Goal: Task Accomplishment & Management: Complete application form

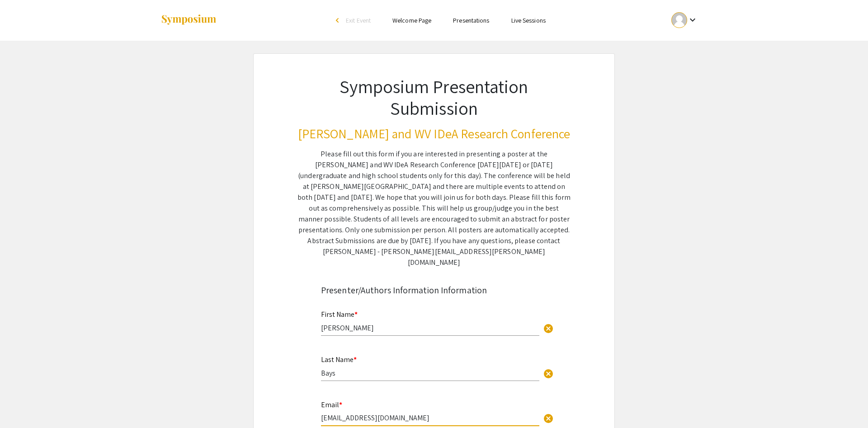
scroll to position [185, 0]
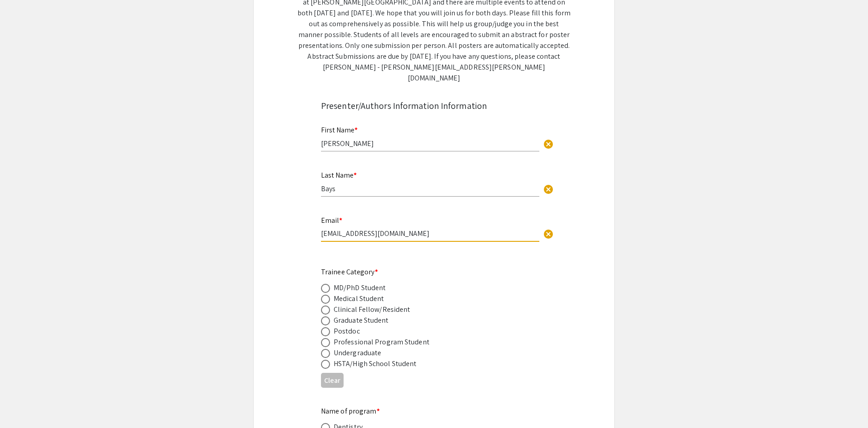
click at [323, 317] on span at bounding box center [325, 321] width 9 height 9
click at [323, 317] on input "radio" at bounding box center [325, 321] width 9 height 9
radio input "true"
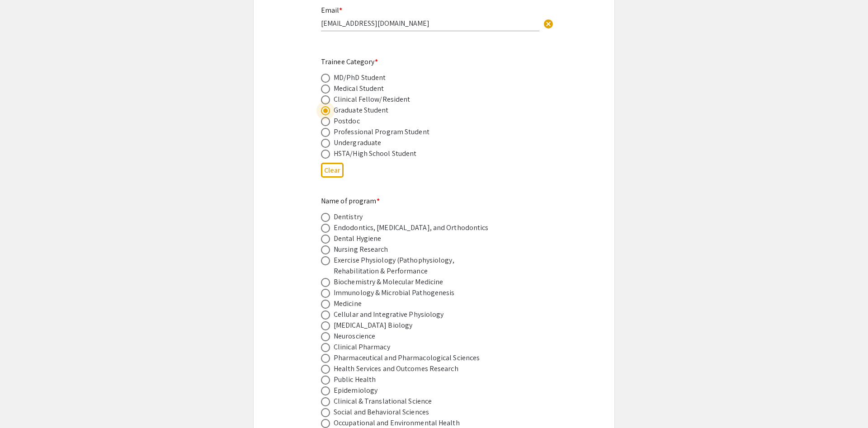
scroll to position [415, 0]
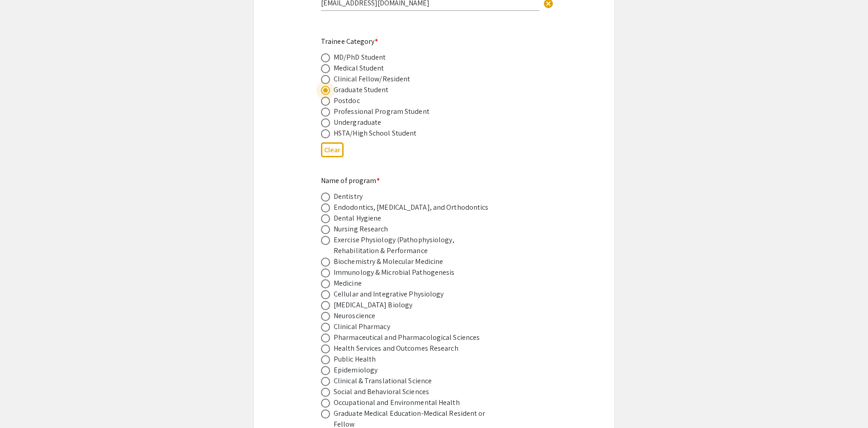
click at [324, 312] on span at bounding box center [325, 316] width 9 height 9
click at [324, 312] on input "radio" at bounding box center [325, 316] width 9 height 9
radio input "true"
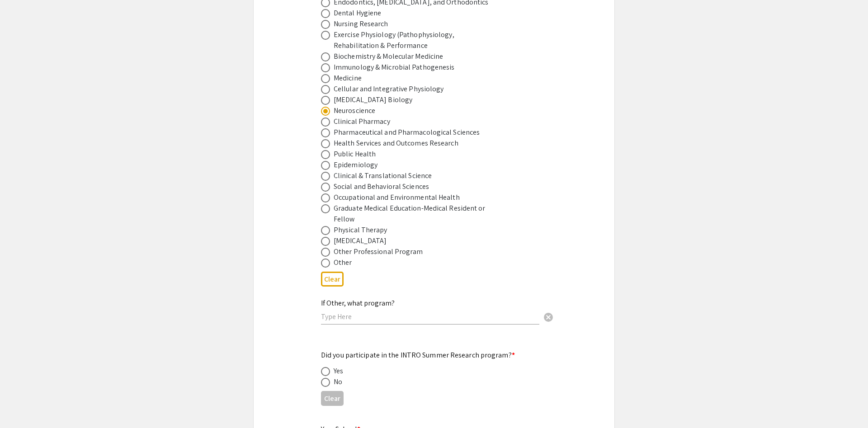
scroll to position [692, 0]
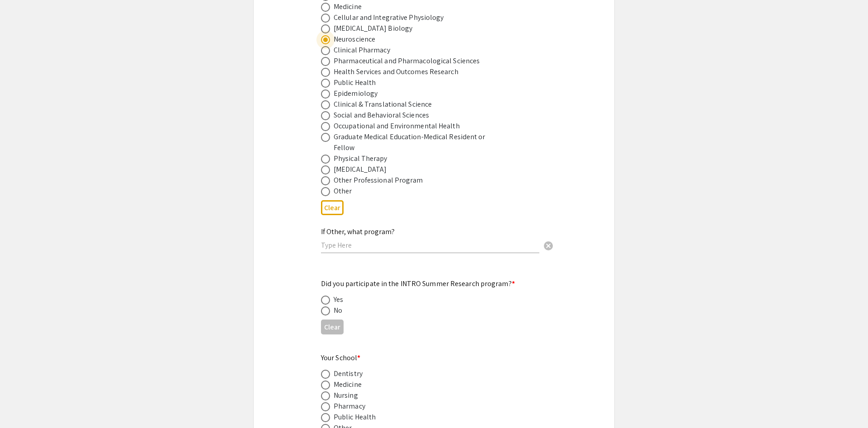
click at [329, 307] on span at bounding box center [325, 311] width 9 height 9
click at [329, 307] on input "radio" at bounding box center [325, 311] width 9 height 9
radio input "true"
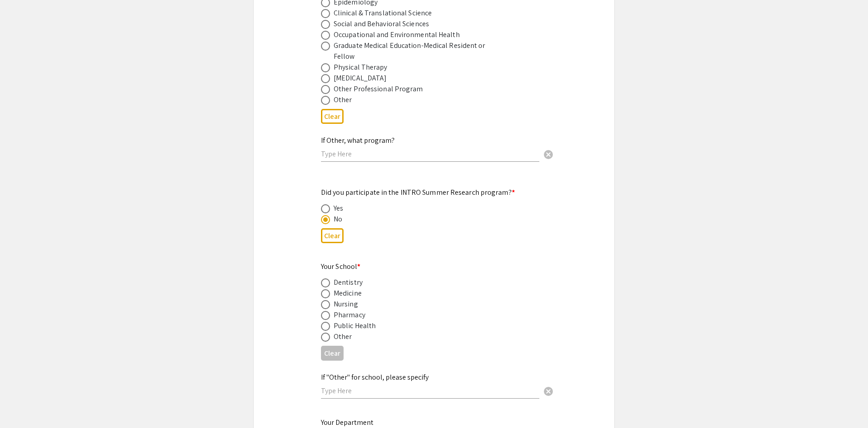
scroll to position [784, 0]
click at [327, 289] on span at bounding box center [325, 293] width 9 height 9
click at [327, 289] on input "radio" at bounding box center [325, 293] width 9 height 9
radio input "true"
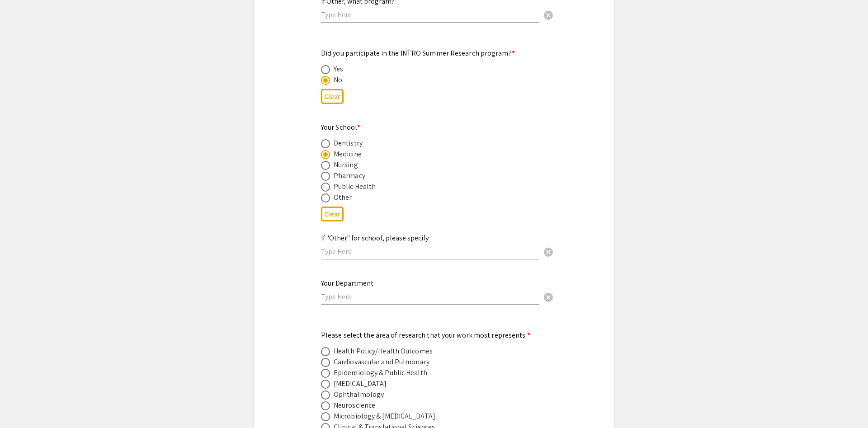
click at [327, 292] on input "text" at bounding box center [430, 296] width 218 height 9
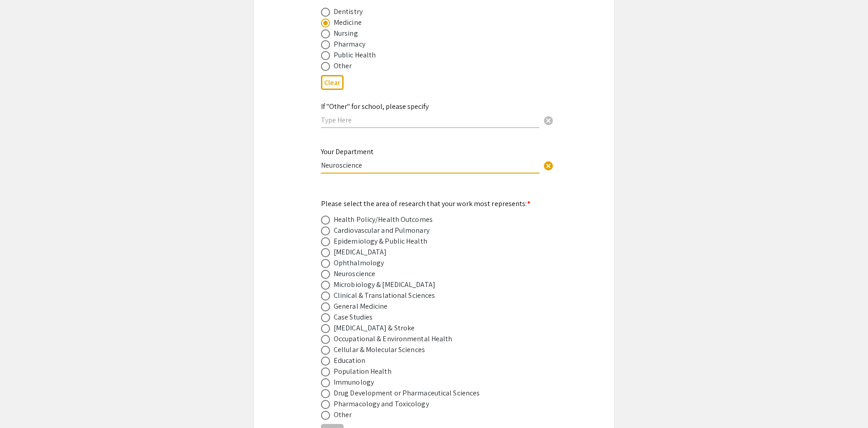
scroll to position [1061, 0]
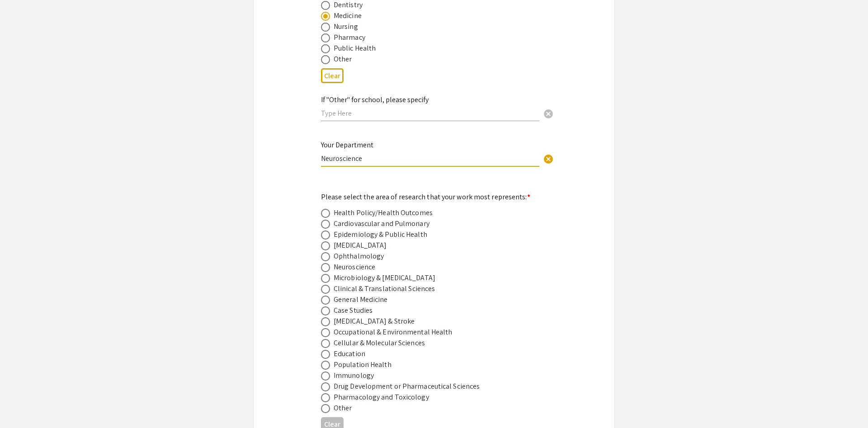
type input "Neuroscience"
click at [324, 263] on span at bounding box center [325, 267] width 9 height 9
click at [324, 263] on input "radio" at bounding box center [325, 267] width 9 height 9
radio input "true"
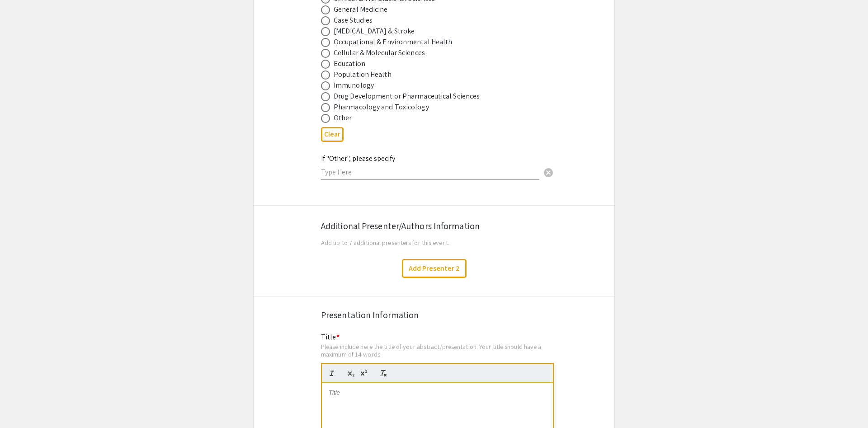
scroll to position [1384, 0]
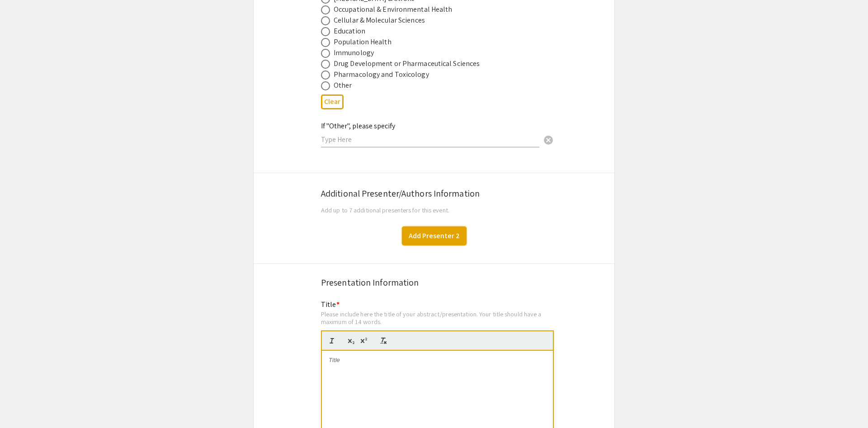
click at [443, 227] on button "Add Presenter 2" at bounding box center [434, 236] width 65 height 19
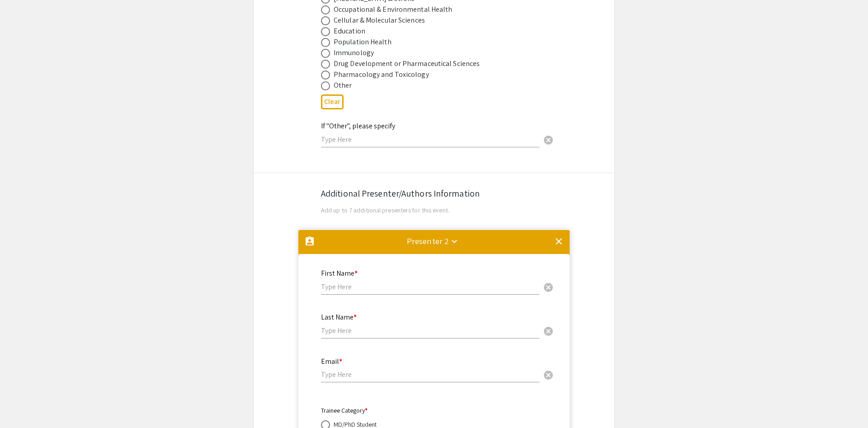
scroll to position [1592, 0]
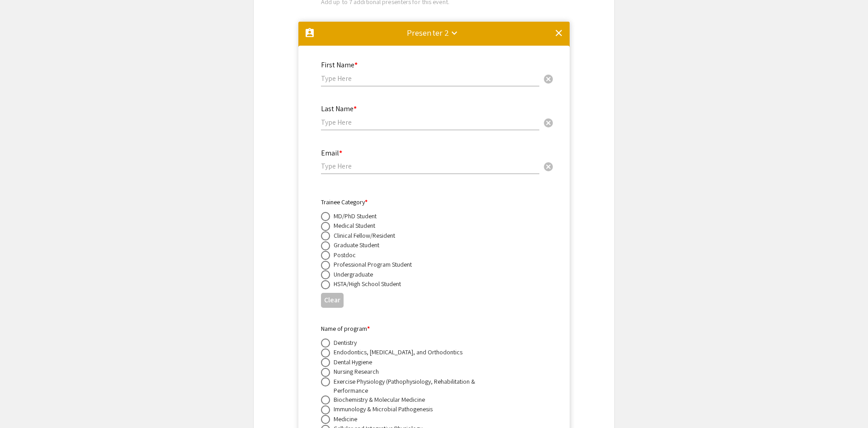
click at [356, 74] on input "text" at bounding box center [430, 78] width 218 height 9
type input "[DEMOGRAPHIC_DATA]"
type input "A"
click at [373, 74] on input "[DEMOGRAPHIC_DATA]" at bounding box center [430, 78] width 218 height 9
type input "[DEMOGRAPHIC_DATA][PERSON_NAME]"
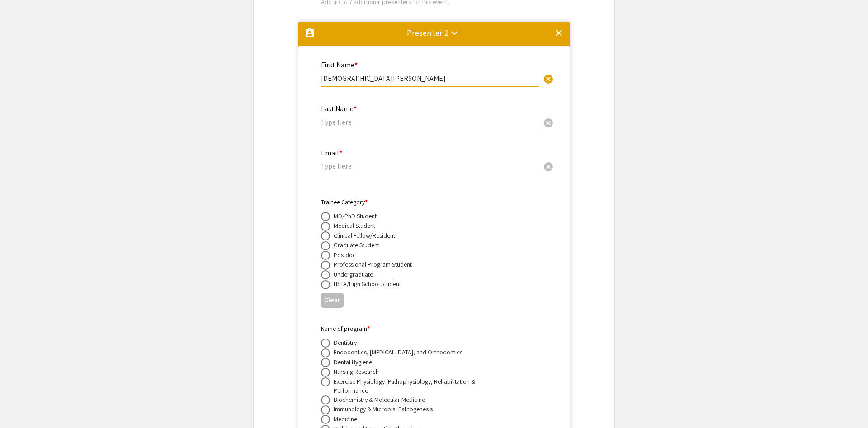
click at [351, 118] on input "text" at bounding box center [430, 122] width 218 height 9
type input "Irewole"
click at [344, 161] on input "email" at bounding box center [430, 165] width 218 height 9
click at [390, 140] on div "Email * ea cancel" at bounding box center [430, 157] width 218 height 34
drag, startPoint x: 385, startPoint y: 145, endPoint x: 248, endPoint y: 140, distance: 136.7
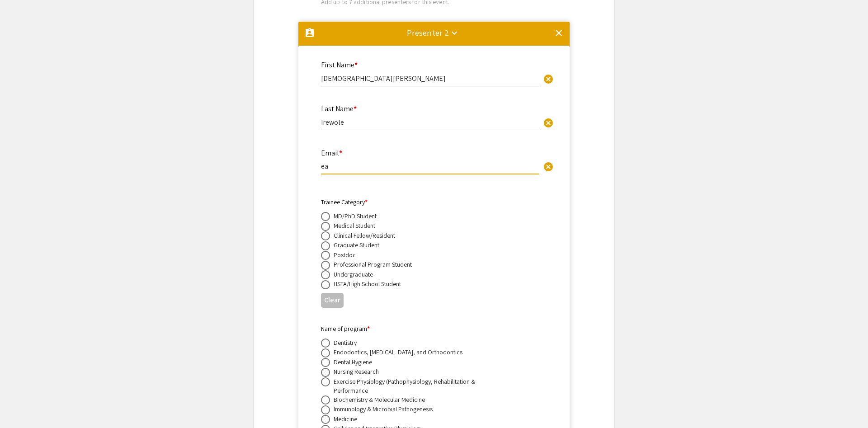
click at [321, 161] on input "ea" at bounding box center [430, 165] width 218 height 9
paste input "[EMAIL_ADDRESS][DOMAIN_NAME]"
type input "[EMAIL_ADDRESS][DOMAIN_NAME]"
click at [328, 242] on span at bounding box center [325, 246] width 9 height 9
click at [328, 242] on input "radio" at bounding box center [325, 246] width 9 height 9
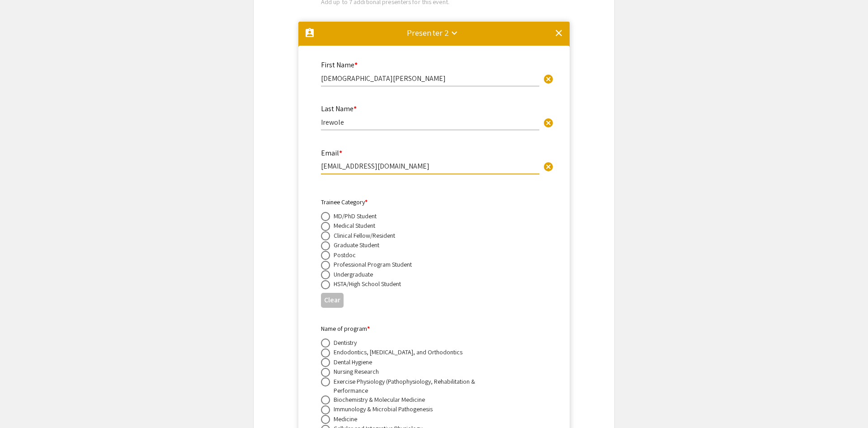
radio input "true"
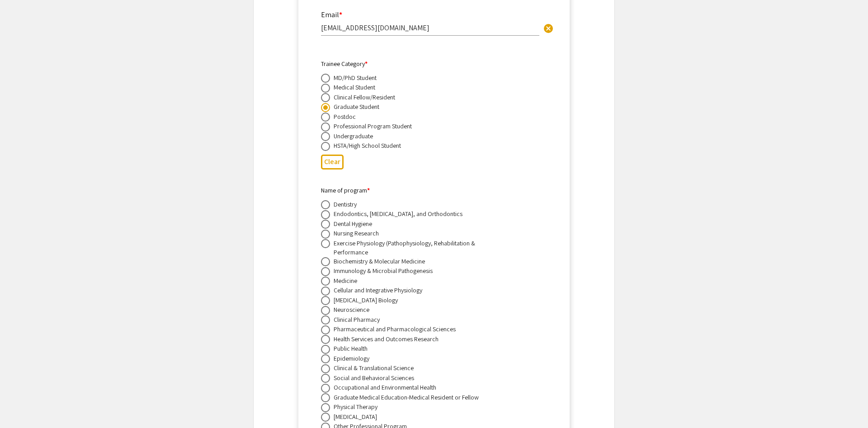
scroll to position [1777, 0]
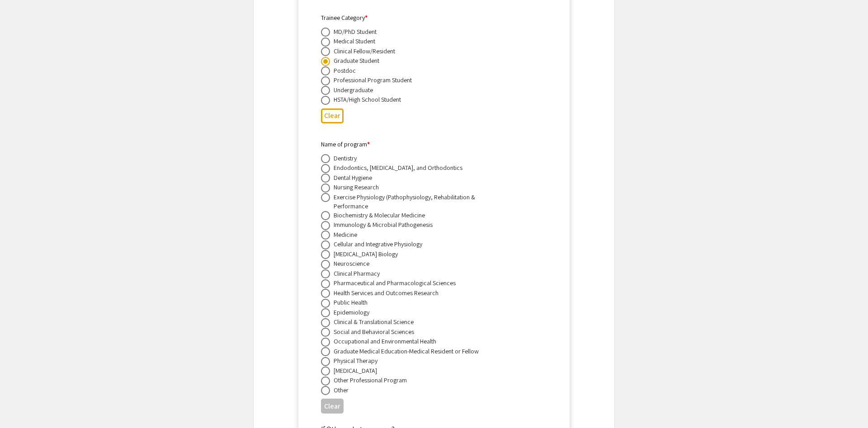
click at [326, 259] on mat-radio-button at bounding box center [327, 264] width 13 height 10
click at [325, 260] on span at bounding box center [325, 264] width 9 height 9
click at [325, 260] on input "radio" at bounding box center [325, 264] width 9 height 9
radio input "true"
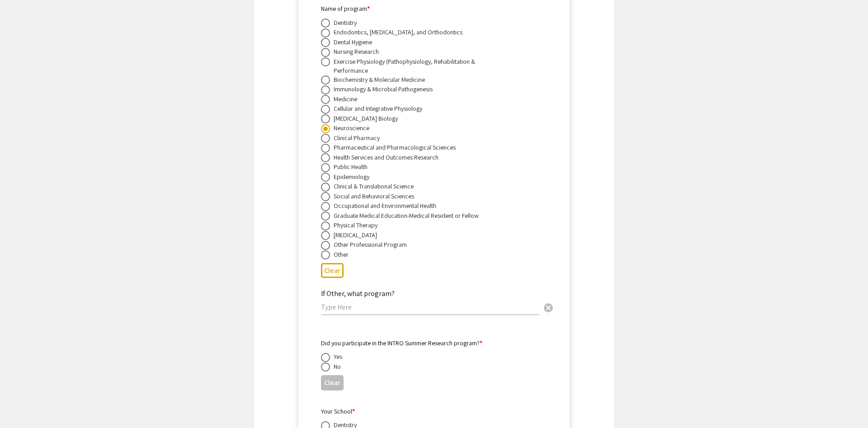
scroll to position [2008, 0]
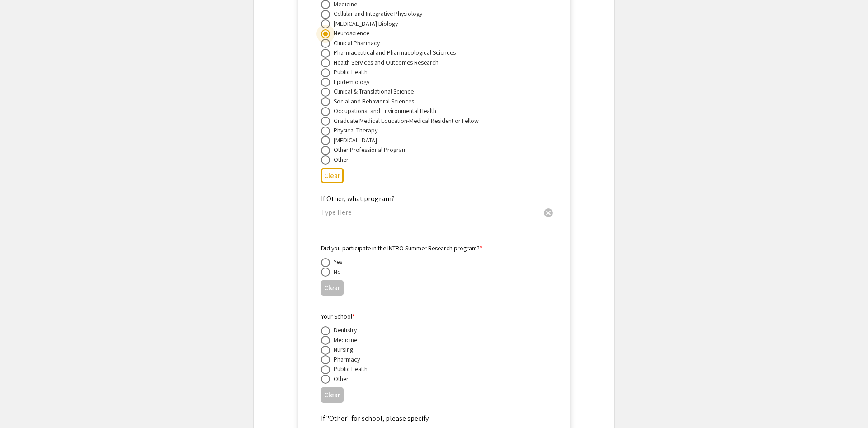
click at [326, 268] on span at bounding box center [325, 272] width 9 height 9
click at [326, 268] on input "radio" at bounding box center [325, 272] width 9 height 9
radio input "true"
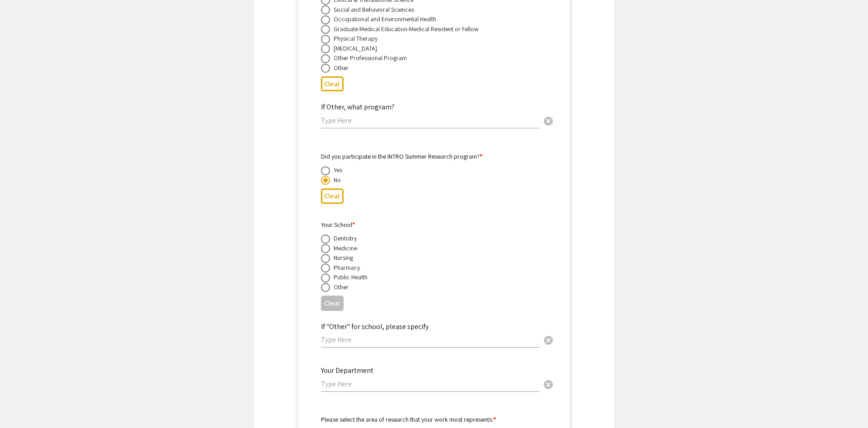
scroll to position [2100, 0]
click at [326, 244] on span at bounding box center [325, 248] width 9 height 9
click at [326, 244] on input "radio" at bounding box center [325, 248] width 9 height 9
radio input "true"
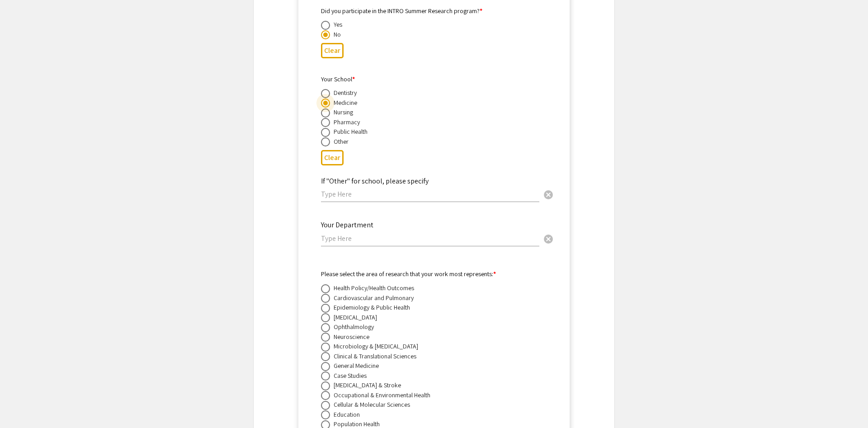
scroll to position [2284, 0]
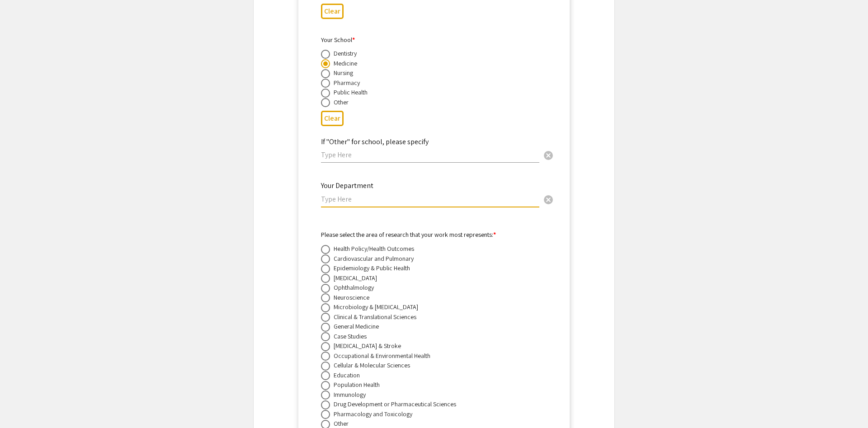
click at [343, 194] on input "text" at bounding box center [430, 198] width 218 height 9
type input "Neuroscience"
click at [325, 294] on span at bounding box center [325, 298] width 9 height 9
click at [325, 294] on input "radio" at bounding box center [325, 298] width 9 height 9
radio input "true"
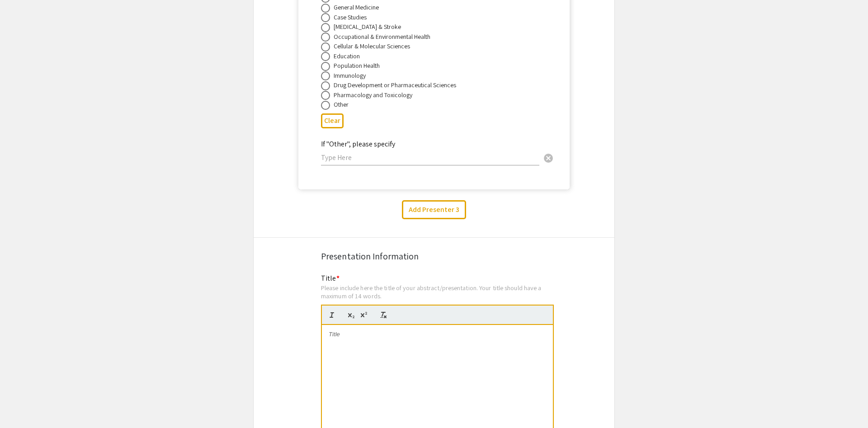
scroll to position [2607, 0]
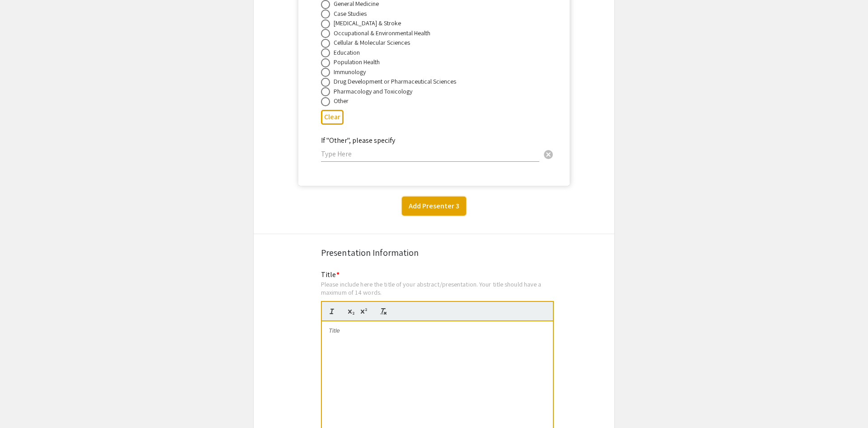
click at [421, 197] on button "Add Presenter 3" at bounding box center [434, 206] width 64 height 19
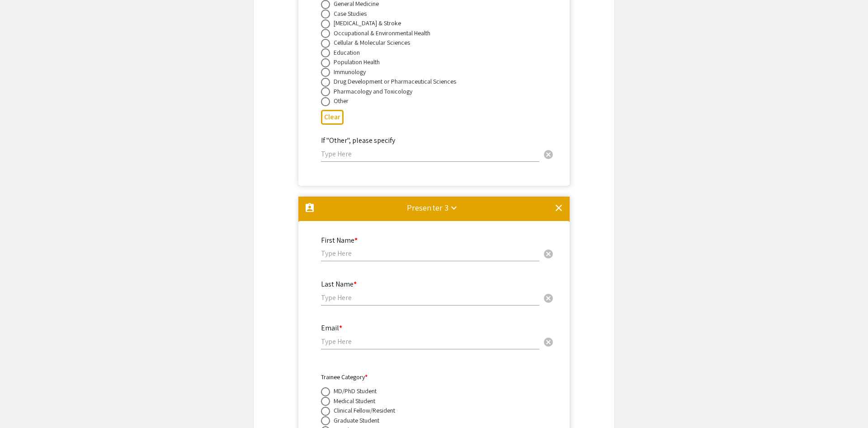
scroll to position [2782, 0]
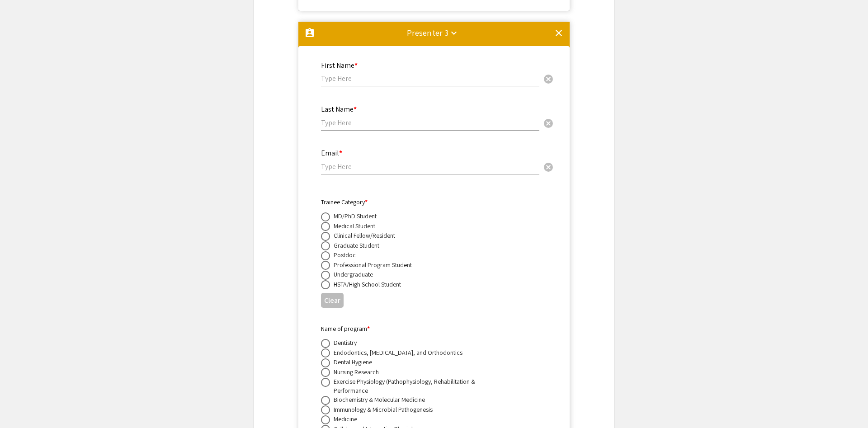
click at [369, 74] on input "text" at bounding box center [430, 78] width 218 height 9
type input "Desheng"
type input "[PERSON_NAME]"
paste input "[EMAIL_ADDRESS][DOMAIN_NAME]"
type input "[EMAIL_ADDRESS][DOMAIN_NAME]"
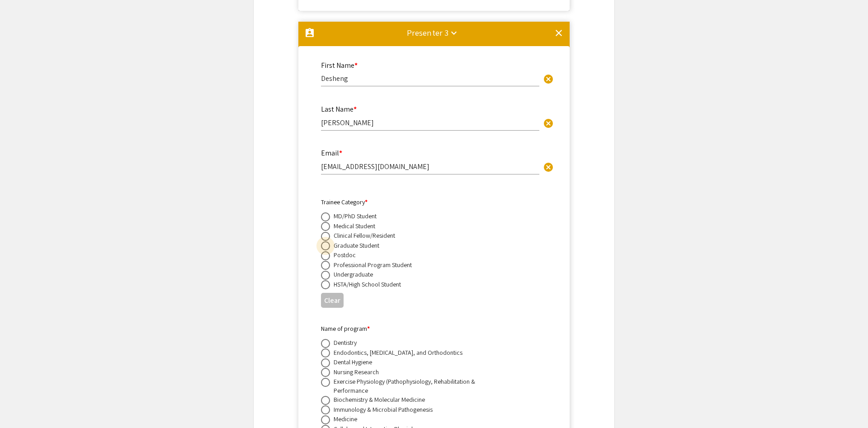
click at [323, 242] on span at bounding box center [325, 246] width 9 height 9
click at [323, 242] on input "radio" at bounding box center [325, 246] width 9 height 9
click at [323, 242] on span at bounding box center [325, 246] width 9 height 9
click at [323, 242] on input "radio" at bounding box center [325, 246] width 9 height 9
click at [338, 293] on button "Clear" at bounding box center [332, 300] width 23 height 15
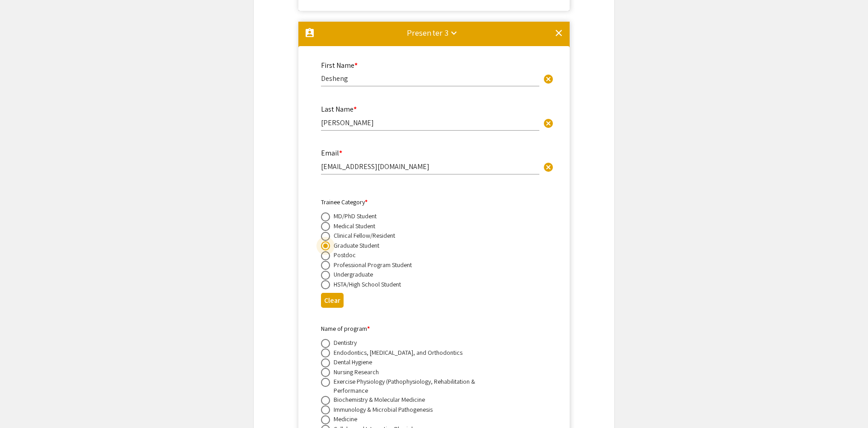
radio input "false"
click at [322, 251] on span at bounding box center [325, 255] width 9 height 9
click at [322, 251] on input "radio" at bounding box center [325, 255] width 9 height 9
radio input "true"
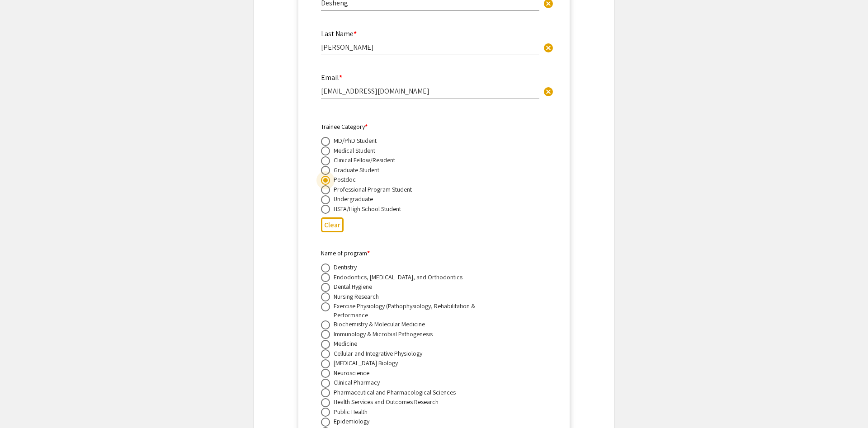
scroll to position [2921, 0]
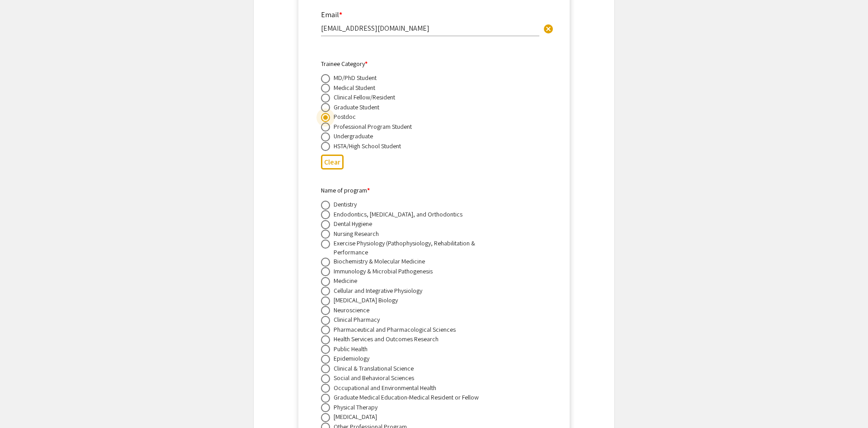
click at [325, 306] on span at bounding box center [325, 310] width 9 height 9
click at [325, 306] on input "radio" at bounding box center [325, 310] width 9 height 9
radio input "true"
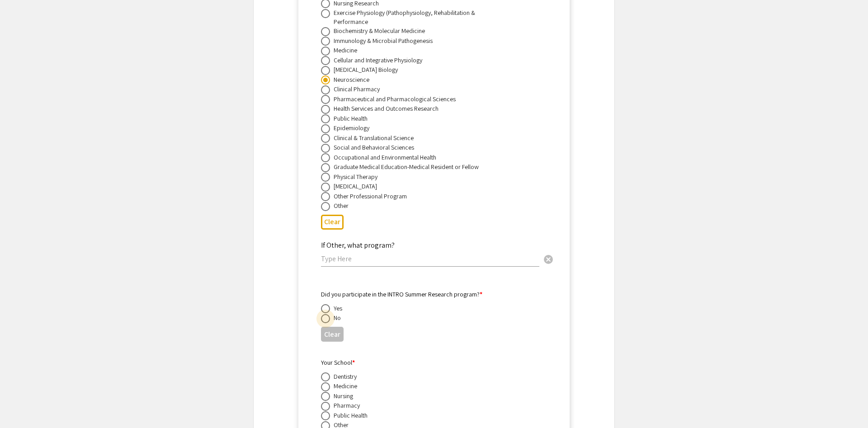
click at [327, 314] on span at bounding box center [325, 318] width 9 height 9
click at [327, 314] on input "radio" at bounding box center [325, 318] width 9 height 9
radio input "true"
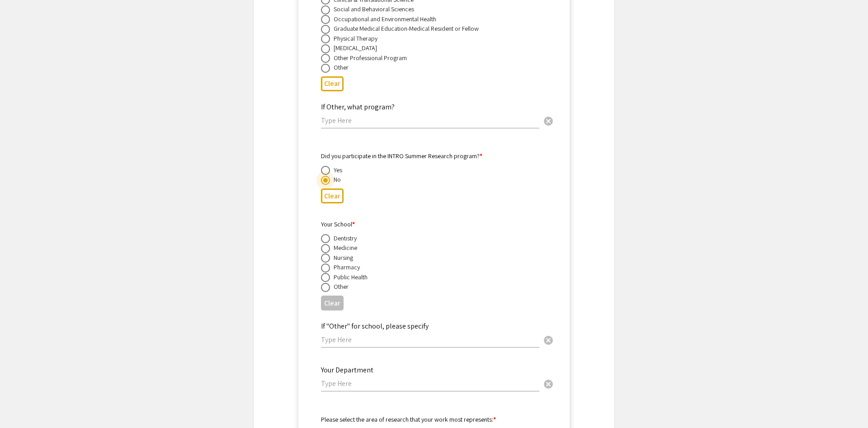
click at [328, 244] on span at bounding box center [325, 248] width 9 height 9
click at [328, 244] on input "radio" at bounding box center [325, 248] width 9 height 9
radio input "true"
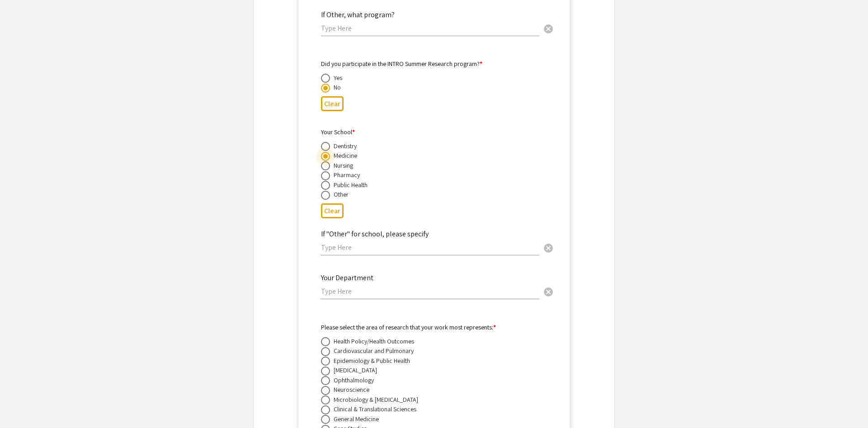
click at [340, 276] on div "Your Department cancel" at bounding box center [430, 282] width 218 height 34
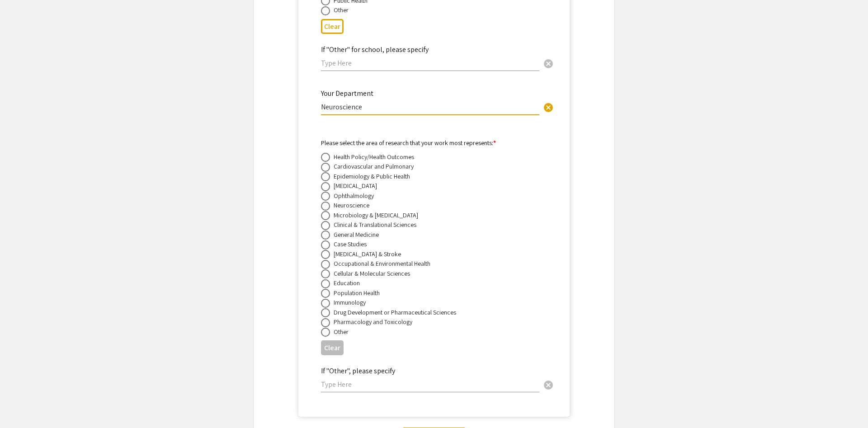
type input "Neuroscience"
click at [323, 202] on span at bounding box center [325, 206] width 9 height 9
click at [323, 202] on input "radio" at bounding box center [325, 206] width 9 height 9
radio input "true"
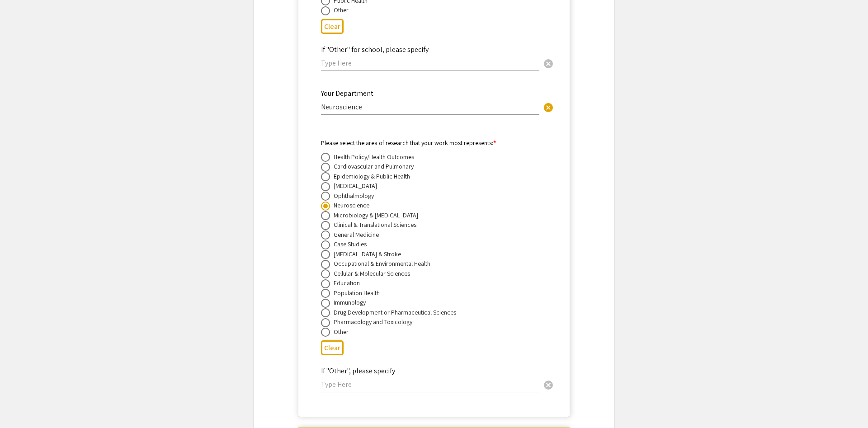
scroll to position [3973, 0]
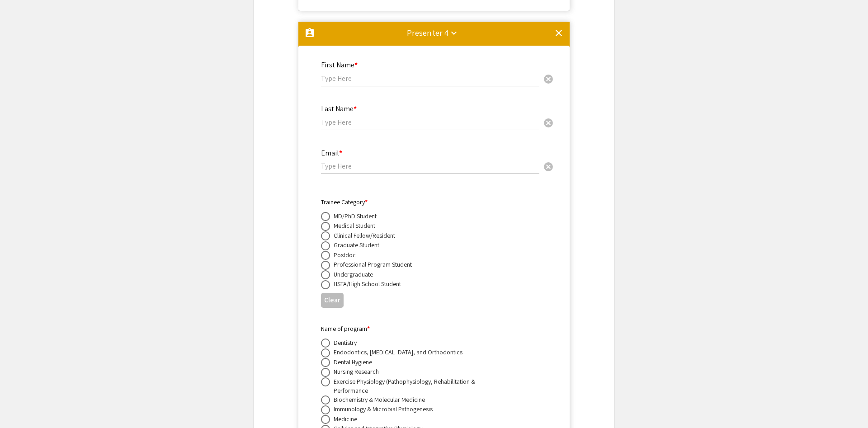
click at [375, 62] on div "First Name * cancel" at bounding box center [430, 69] width 218 height 34
type input "[PERSON_NAME]"
click at [373, 74] on input "[PERSON_NAME]" at bounding box center [430, 78] width 218 height 9
type input "[PERSON_NAME]"
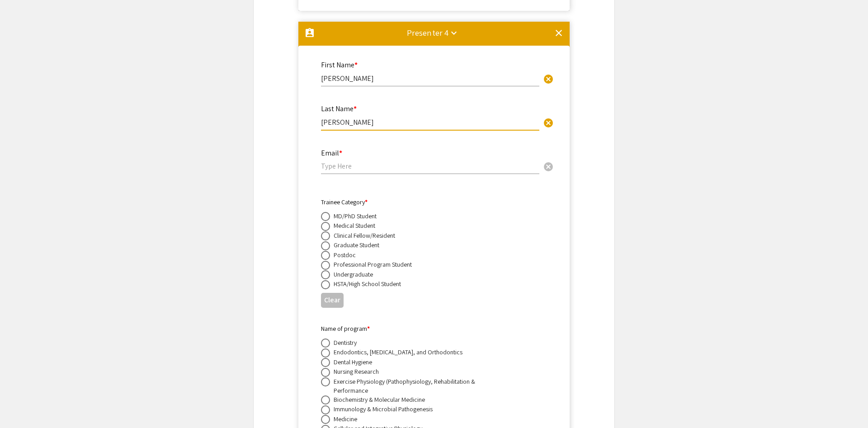
click at [394, 161] on input "email" at bounding box center [430, 165] width 218 height 9
paste input "[EMAIL_ADDRESS][DOMAIN_NAME]"
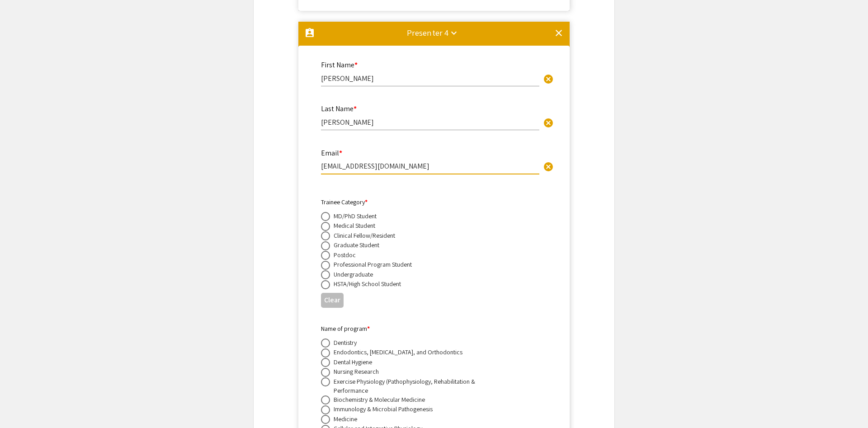
type input "[EMAIL_ADDRESS][DOMAIN_NAME]"
click at [326, 251] on span at bounding box center [325, 255] width 9 height 9
click at [326, 251] on input "radio" at bounding box center [325, 255] width 9 height 9
radio input "true"
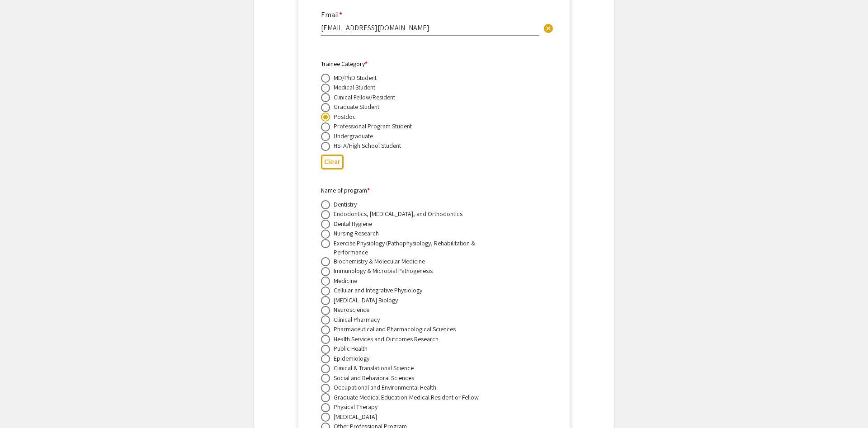
scroll to position [4203, 0]
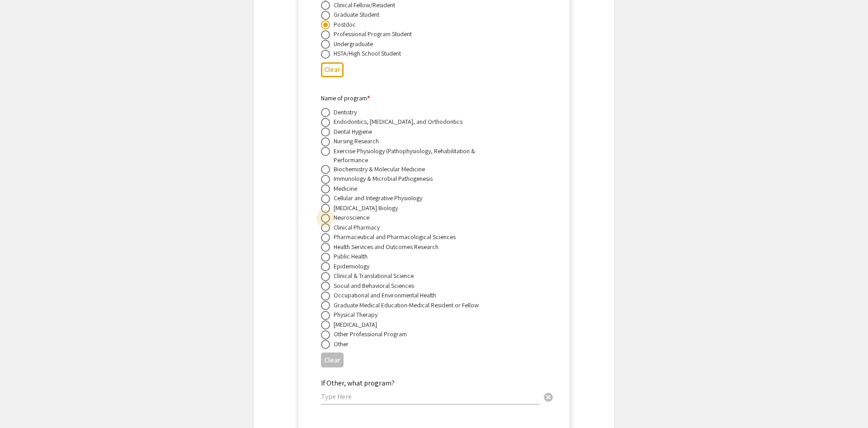
click at [324, 214] on span at bounding box center [325, 218] width 9 height 9
click at [324, 214] on input "radio" at bounding box center [325, 218] width 9 height 9
radio input "true"
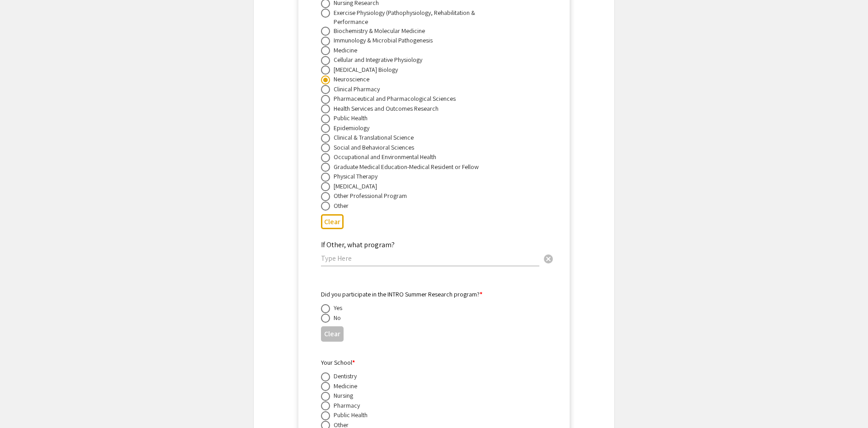
scroll to position [4434, 0]
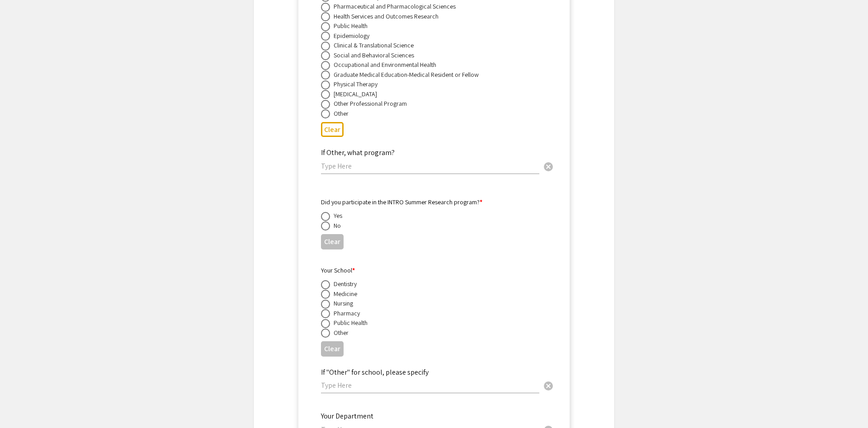
click at [326, 222] on span at bounding box center [325, 226] width 9 height 9
click at [326, 222] on input "radio" at bounding box center [325, 226] width 9 height 9
radio input "true"
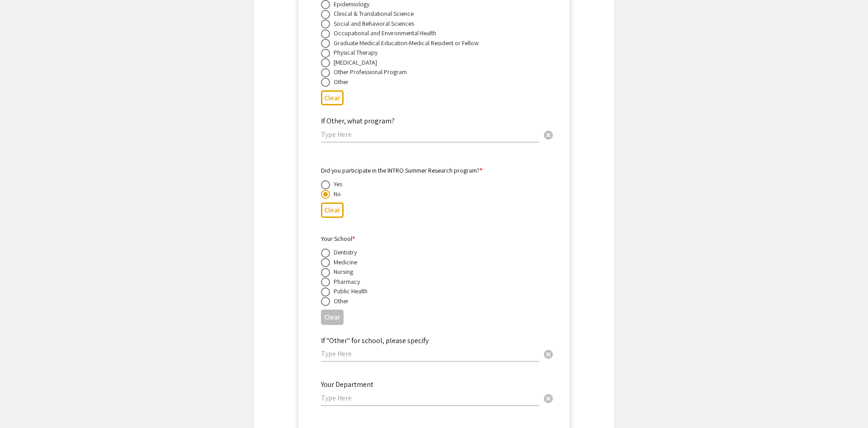
scroll to position [4480, 0]
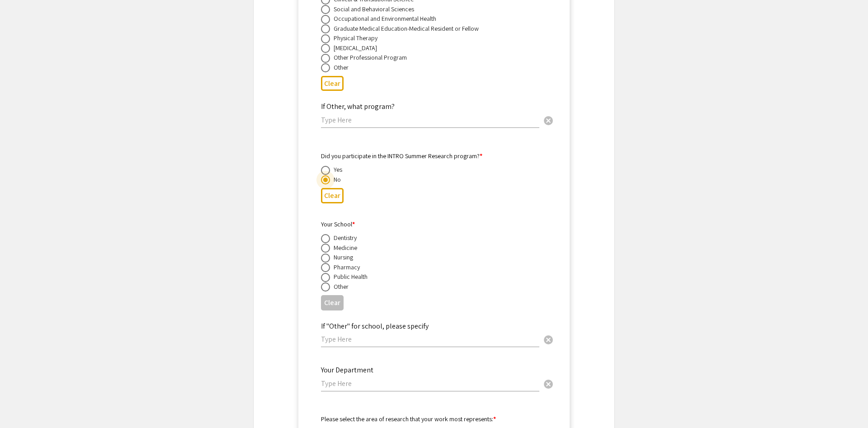
click at [324, 244] on span at bounding box center [325, 248] width 9 height 9
click at [324, 244] on input "radio" at bounding box center [325, 248] width 9 height 9
radio input "true"
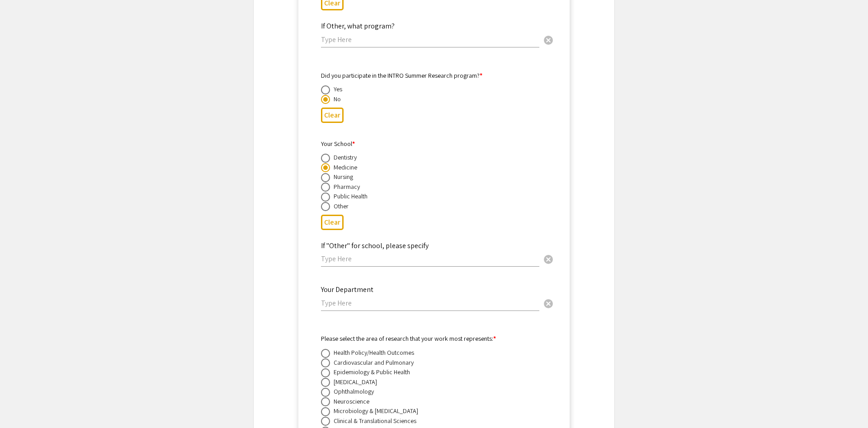
scroll to position [4618, 0]
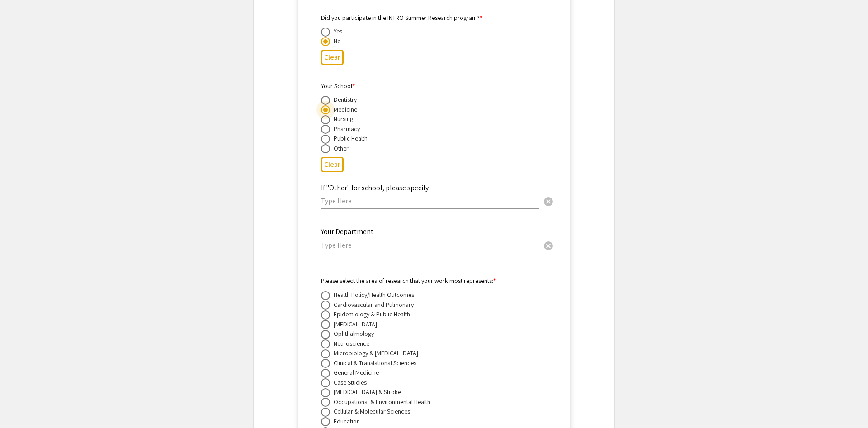
click at [349, 241] on input "text" at bounding box center [430, 245] width 218 height 9
type input "n"
type input "Neuroscience"
click at [323, 340] on span at bounding box center [325, 344] width 9 height 9
click at [323, 340] on input "radio" at bounding box center [325, 344] width 9 height 9
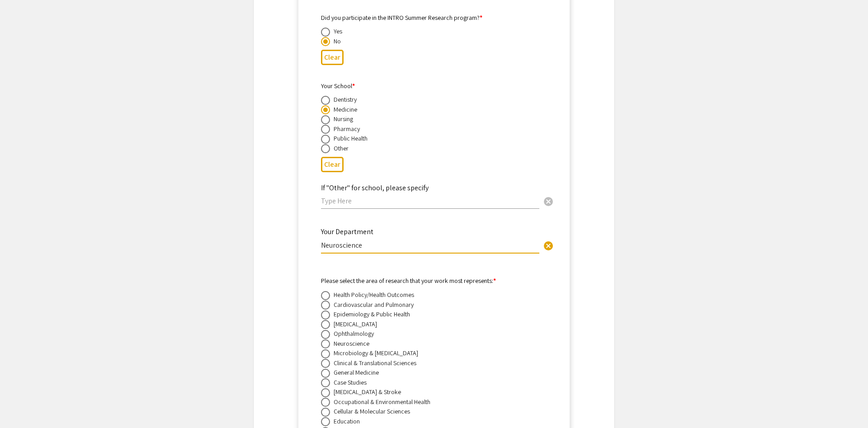
radio input "true"
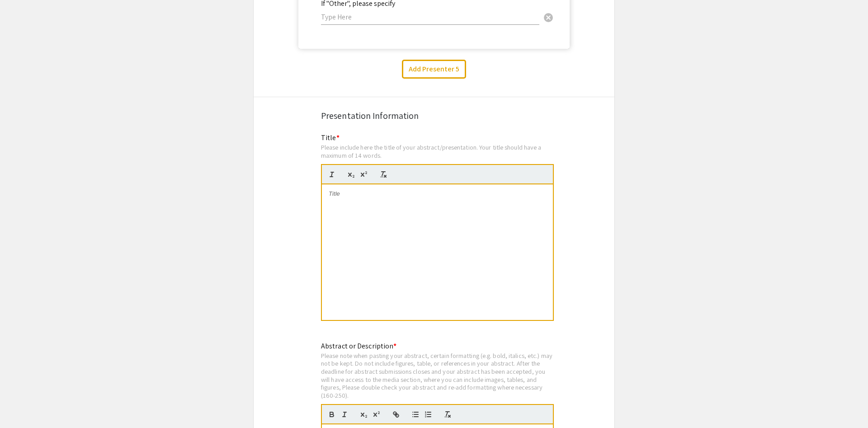
scroll to position [5126, 0]
click at [363, 183] on div at bounding box center [437, 251] width 231 height 136
click at [459, 188] on div "Learning-Related Plasticity in Cerebellar Circuits During Eyeblink Conditioning" at bounding box center [437, 252] width 231 height 136
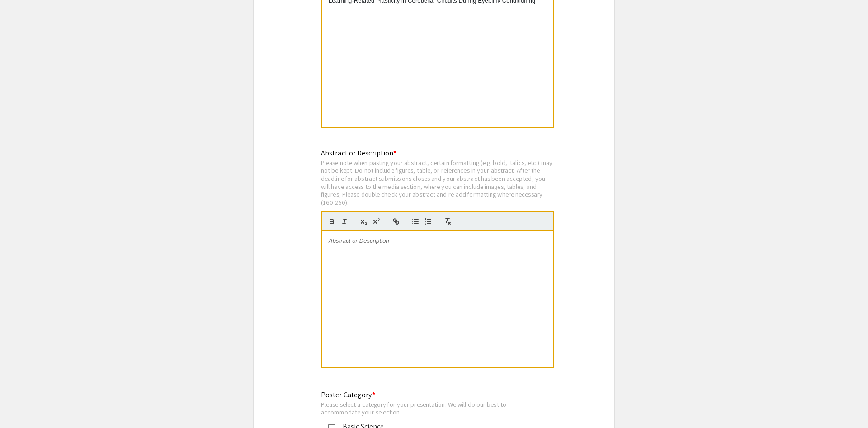
scroll to position [5356, 0]
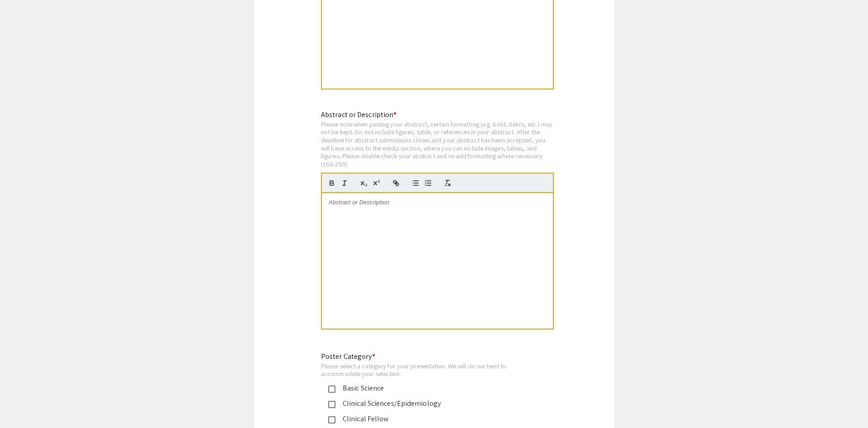
click at [466, 195] on div at bounding box center [437, 261] width 231 height 136
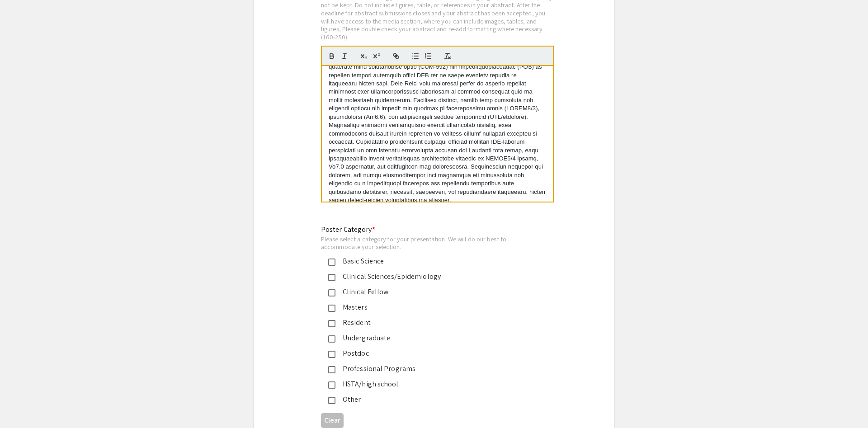
scroll to position [5495, 0]
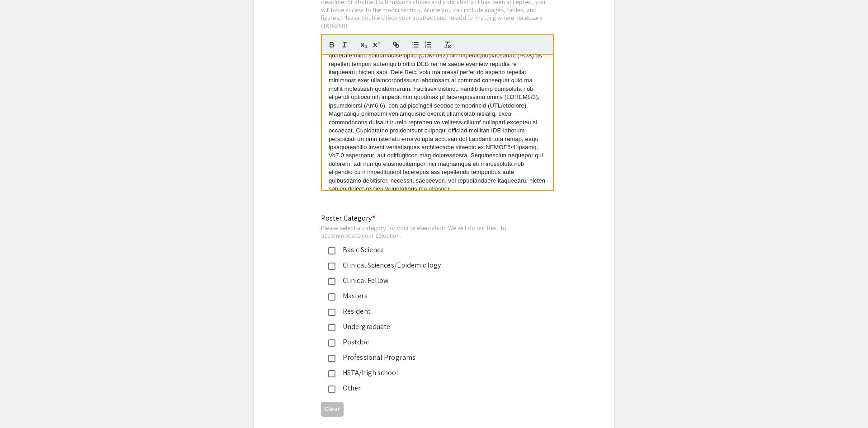
click at [407, 352] on div "Professional Programs" at bounding box center [431, 357] width 190 height 11
click at [412, 352] on div "Professional Programs" at bounding box center [431, 357] width 190 height 11
click at [371, 245] on div "Basic Science" at bounding box center [431, 250] width 190 height 11
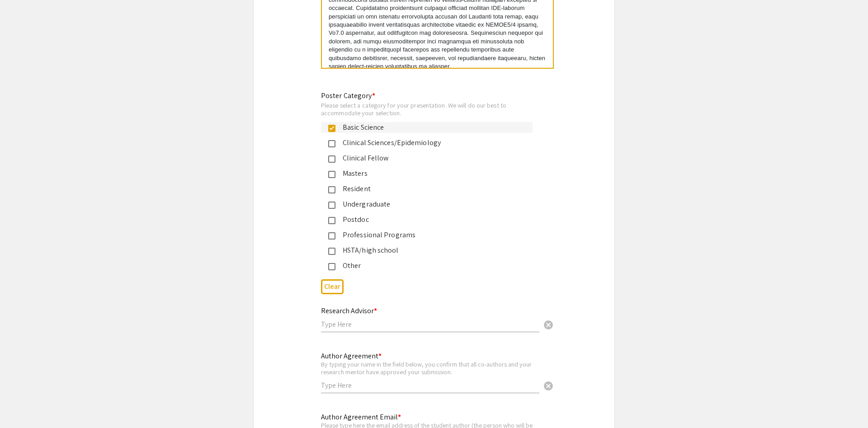
scroll to position [5598, 0]
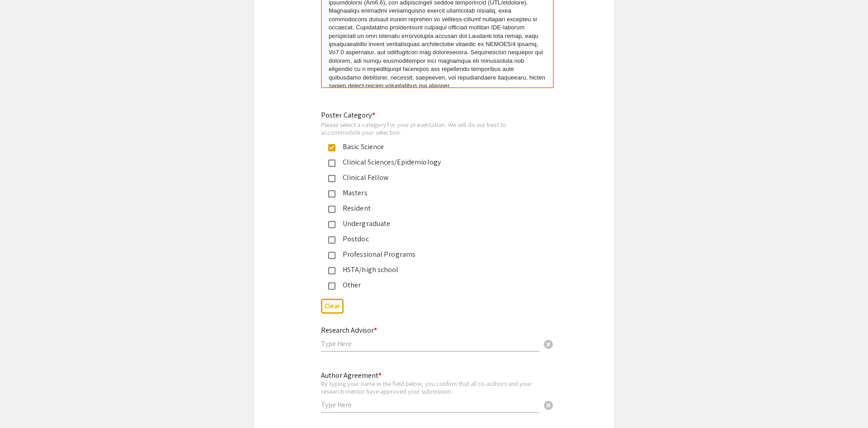
click at [333, 283] on mat-pseudo-checkbox at bounding box center [331, 286] width 7 height 7
click at [459, 321] on div "Research Advisor * cancel" at bounding box center [430, 338] width 218 height 43
click at [459, 339] on input "text" at bounding box center [430, 343] width 218 height 9
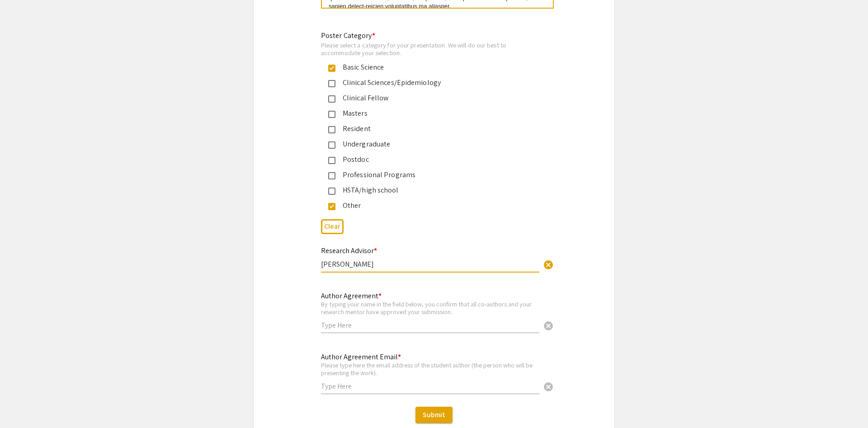
scroll to position [5690, 0]
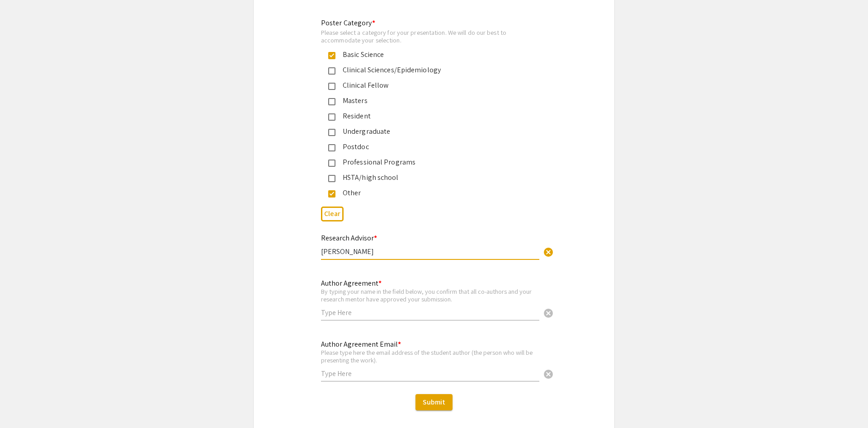
type input "[PERSON_NAME]"
click at [447, 308] on input "text" at bounding box center [430, 312] width 218 height 9
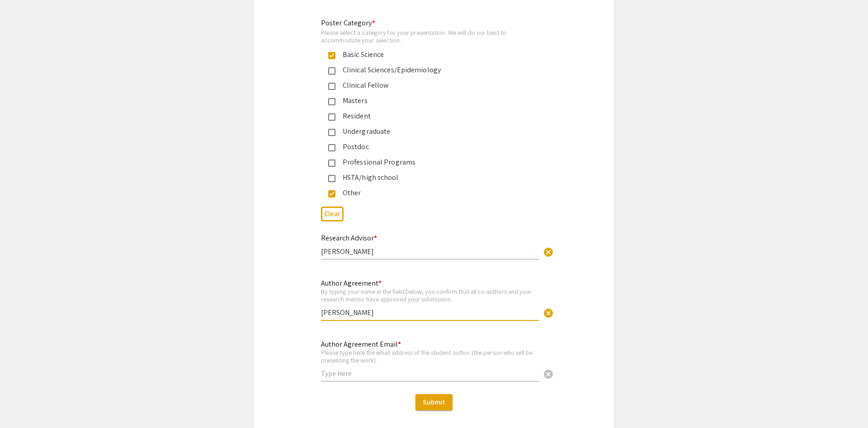
type input "[PERSON_NAME]"
click at [425, 369] on input "text" at bounding box center [430, 373] width 218 height 9
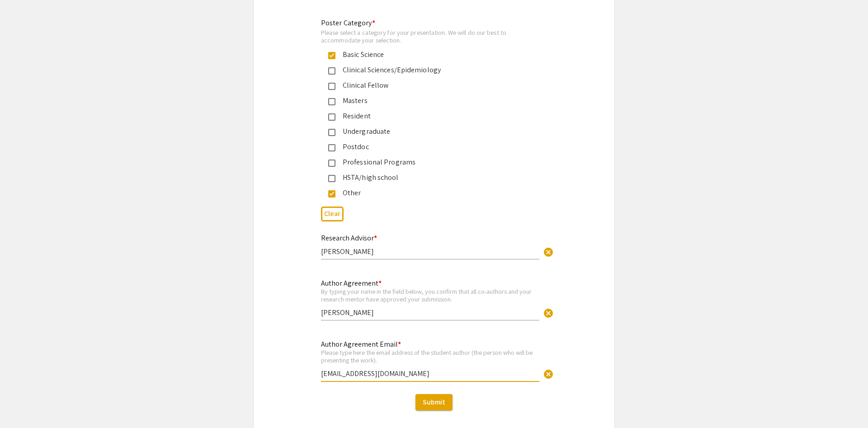
type input "[EMAIL_ADDRESS][DOMAIN_NAME]"
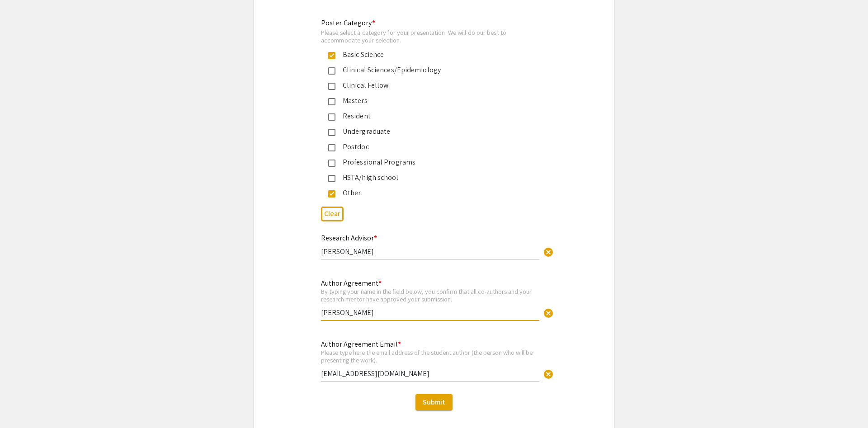
click at [340, 308] on input "[PERSON_NAME]" at bounding box center [430, 312] width 218 height 9
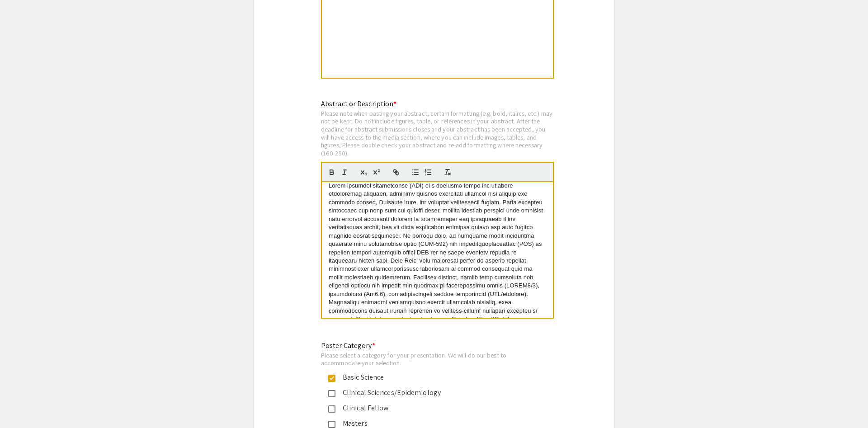
scroll to position [0, 0]
type input "[PERSON_NAME]"
click at [445, 219] on p at bounding box center [438, 288] width 218 height 200
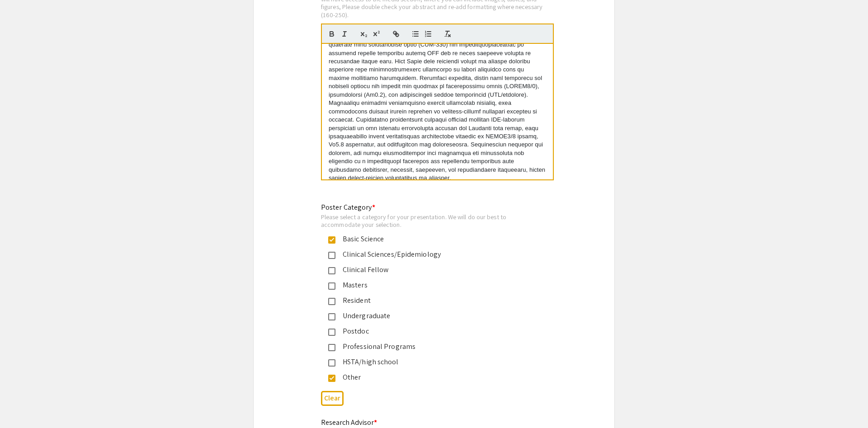
scroll to position [5690, 0]
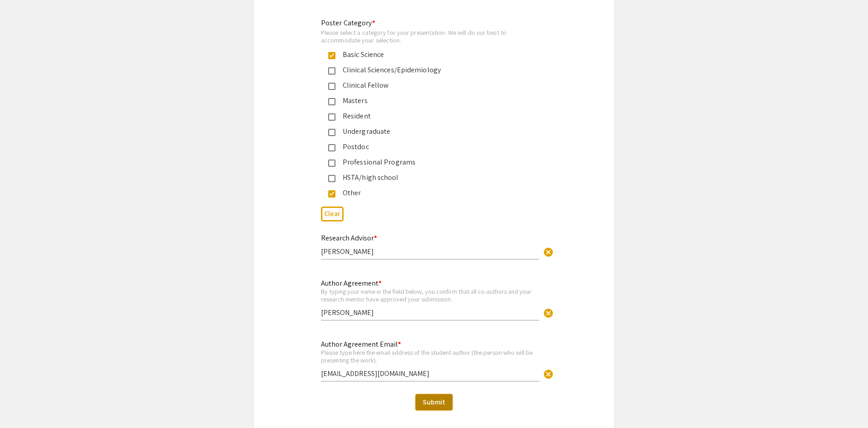
click at [435, 398] on span "Submit" at bounding box center [434, 402] width 23 height 9
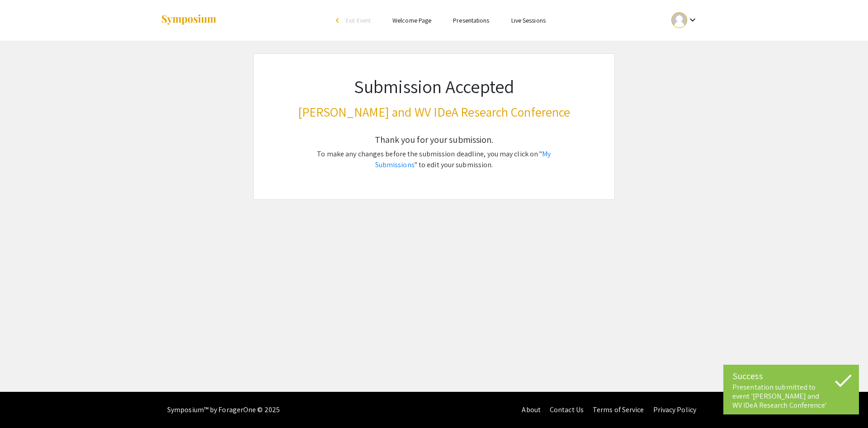
scroll to position [0, 0]
